Goal: Find specific page/section: Find specific page/section

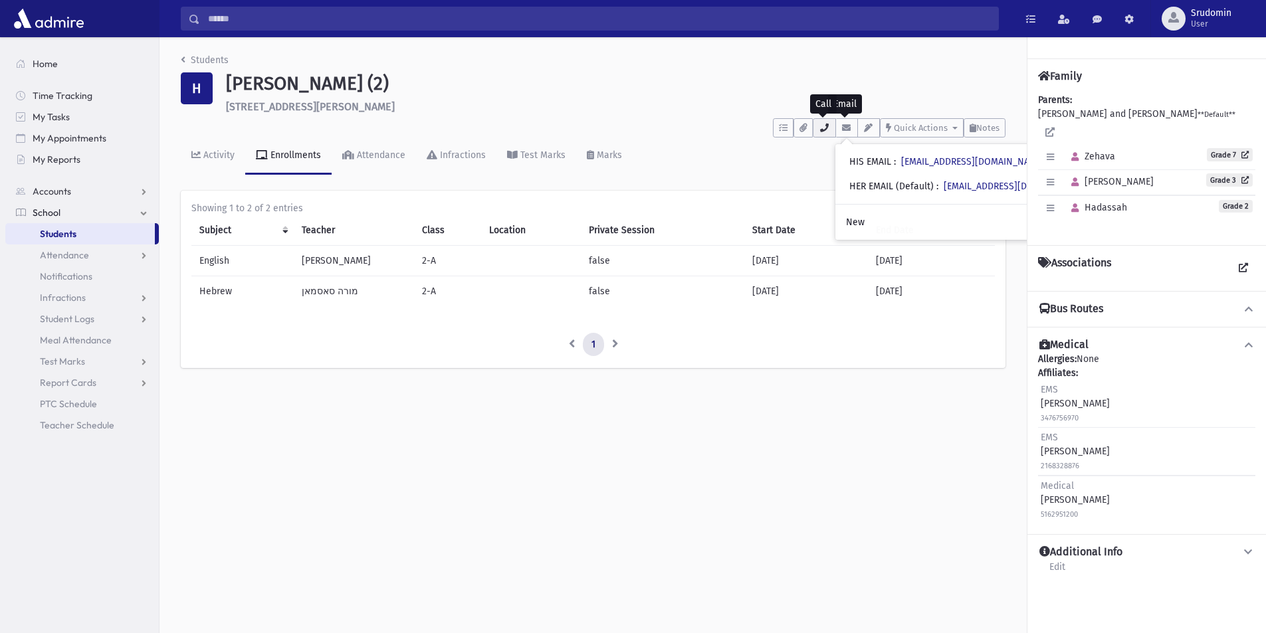
click at [827, 127] on button "button" at bounding box center [824, 127] width 23 height 19
click at [240, 19] on input "Search" at bounding box center [599, 19] width 798 height 24
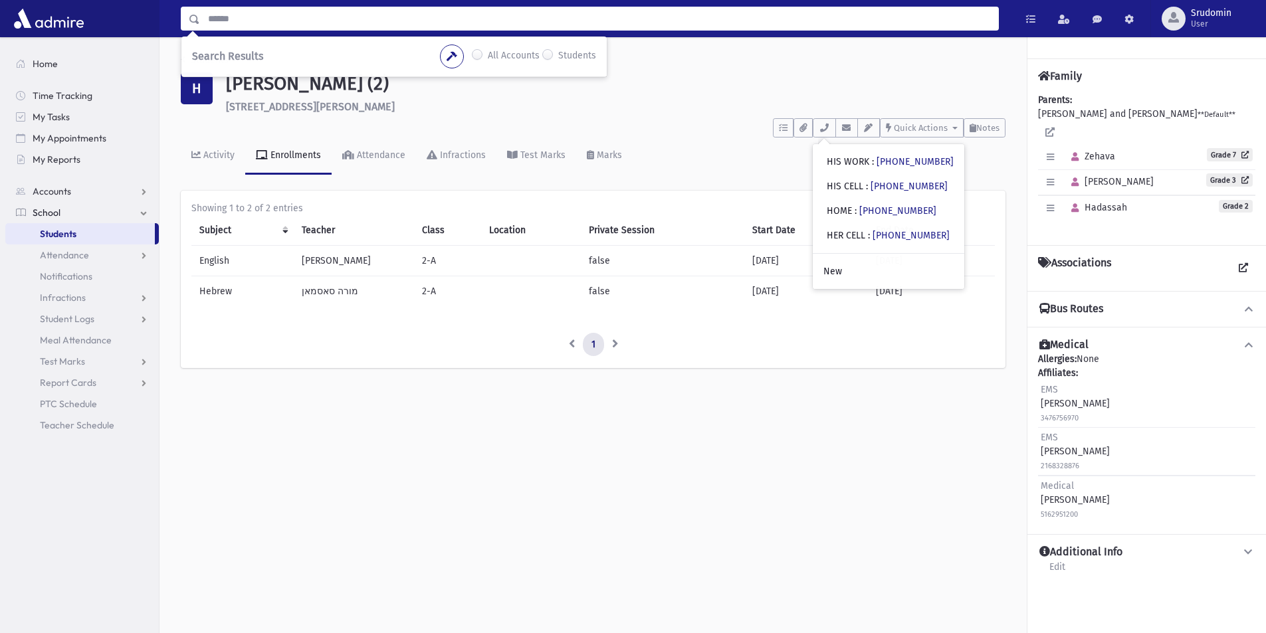
type input "*"
type input "********"
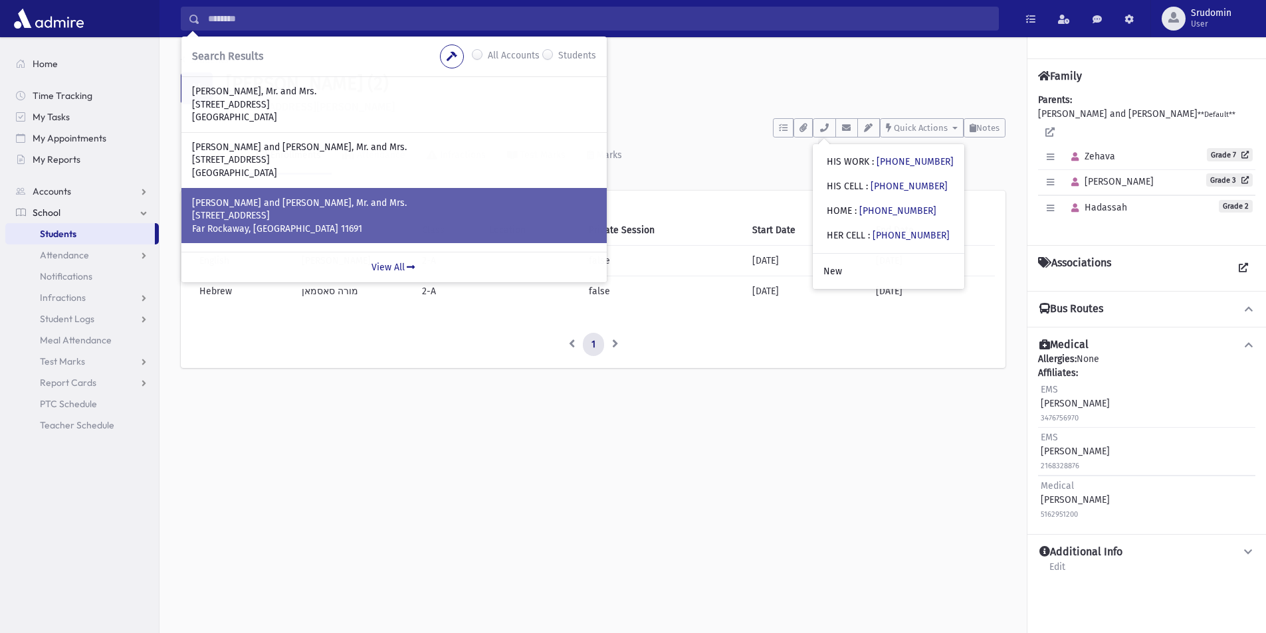
click at [255, 208] on p "GOTTLIEB, Shaya and Chana, Mr. and Mrs." at bounding box center [394, 203] width 404 height 13
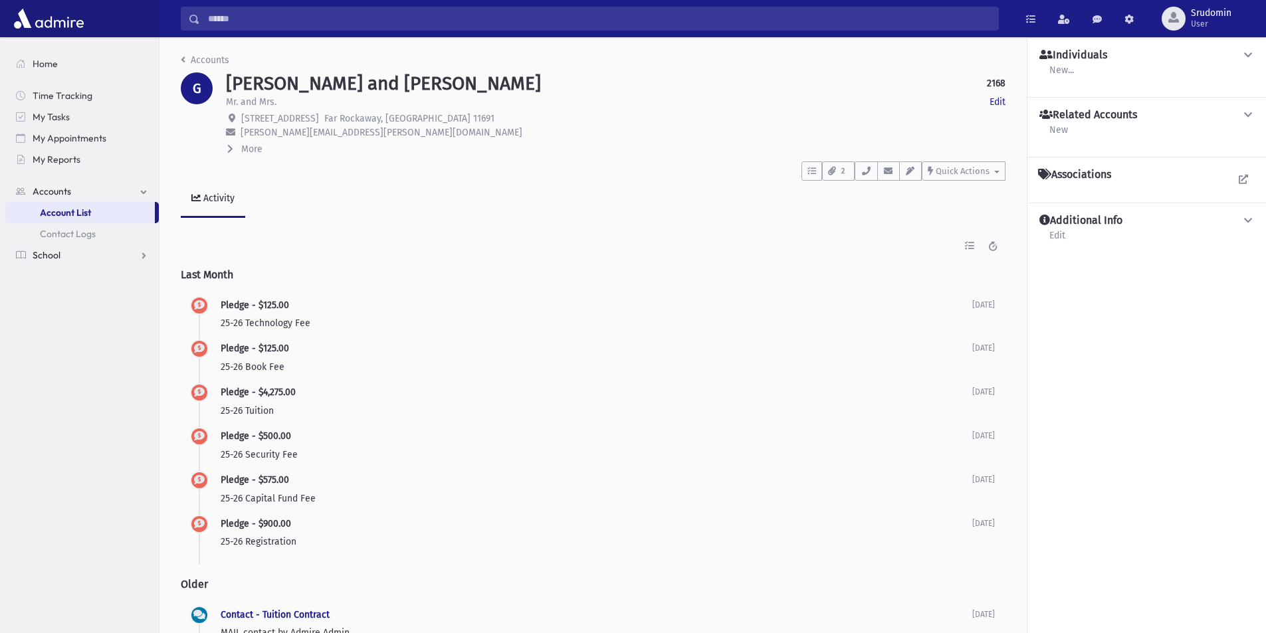
click at [60, 256] on link "School" at bounding box center [81, 255] width 153 height 21
click at [871, 166] on button "button" at bounding box center [866, 170] width 23 height 19
